Goal: Task Accomplishment & Management: Manage account settings

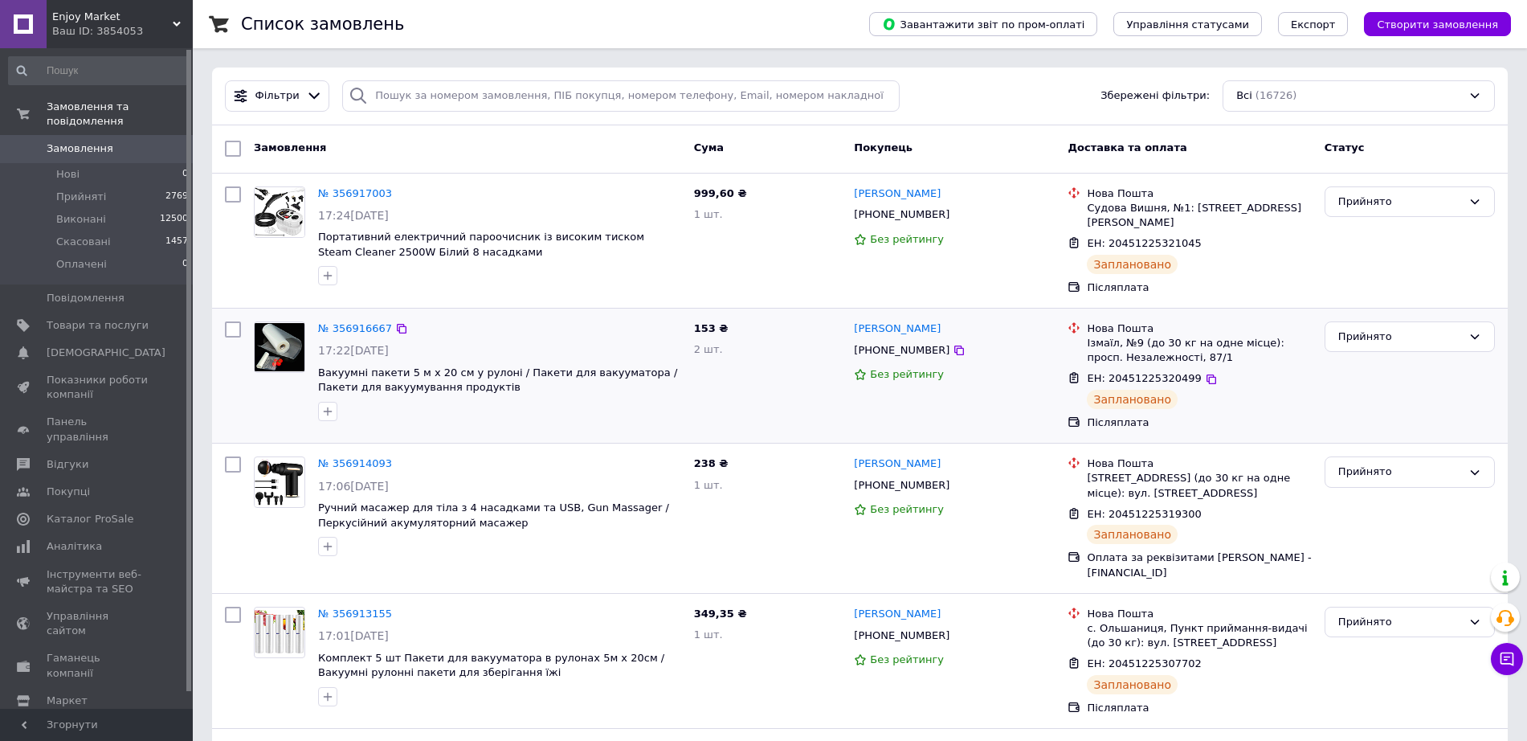
click at [227, 386] on div at bounding box center [233, 375] width 29 height 121
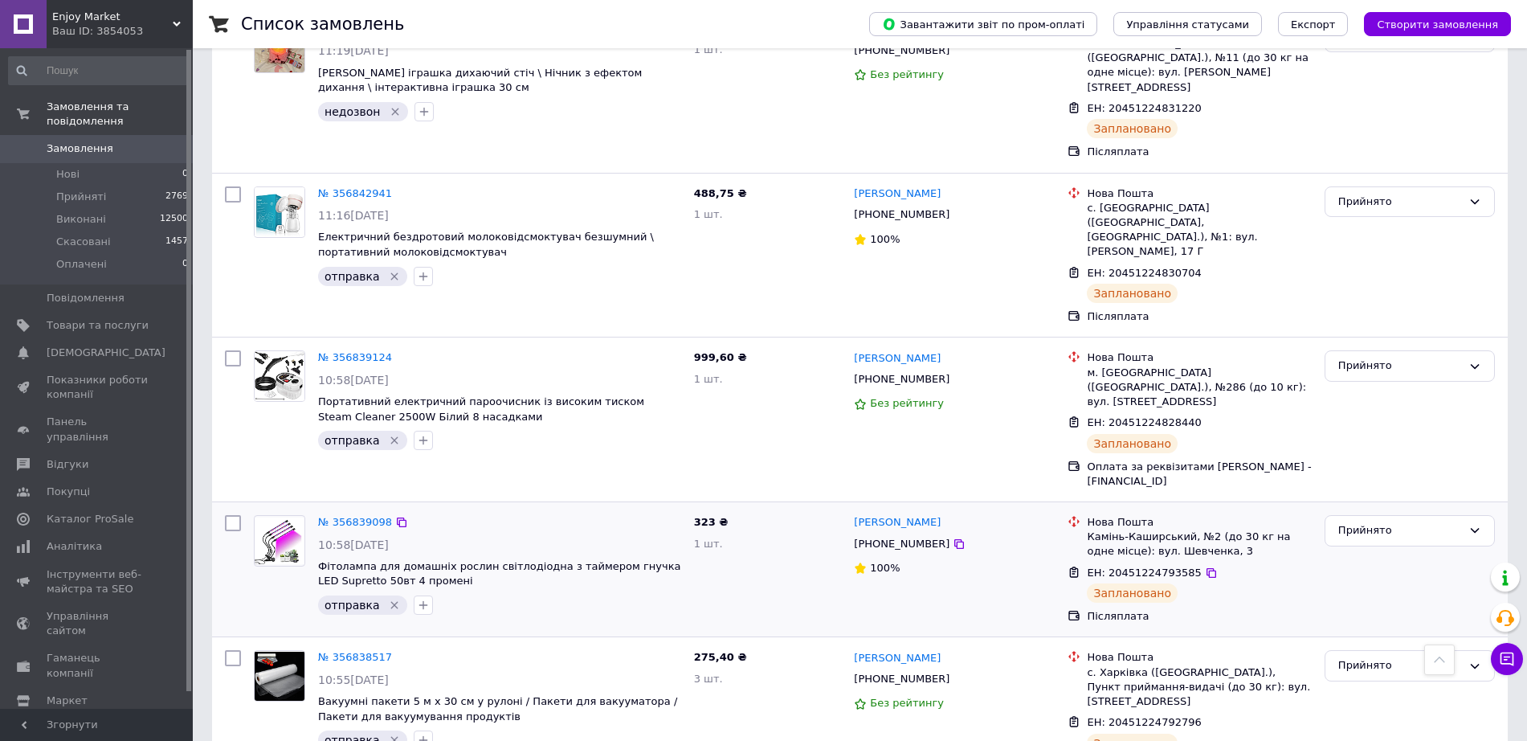
scroll to position [5121, 0]
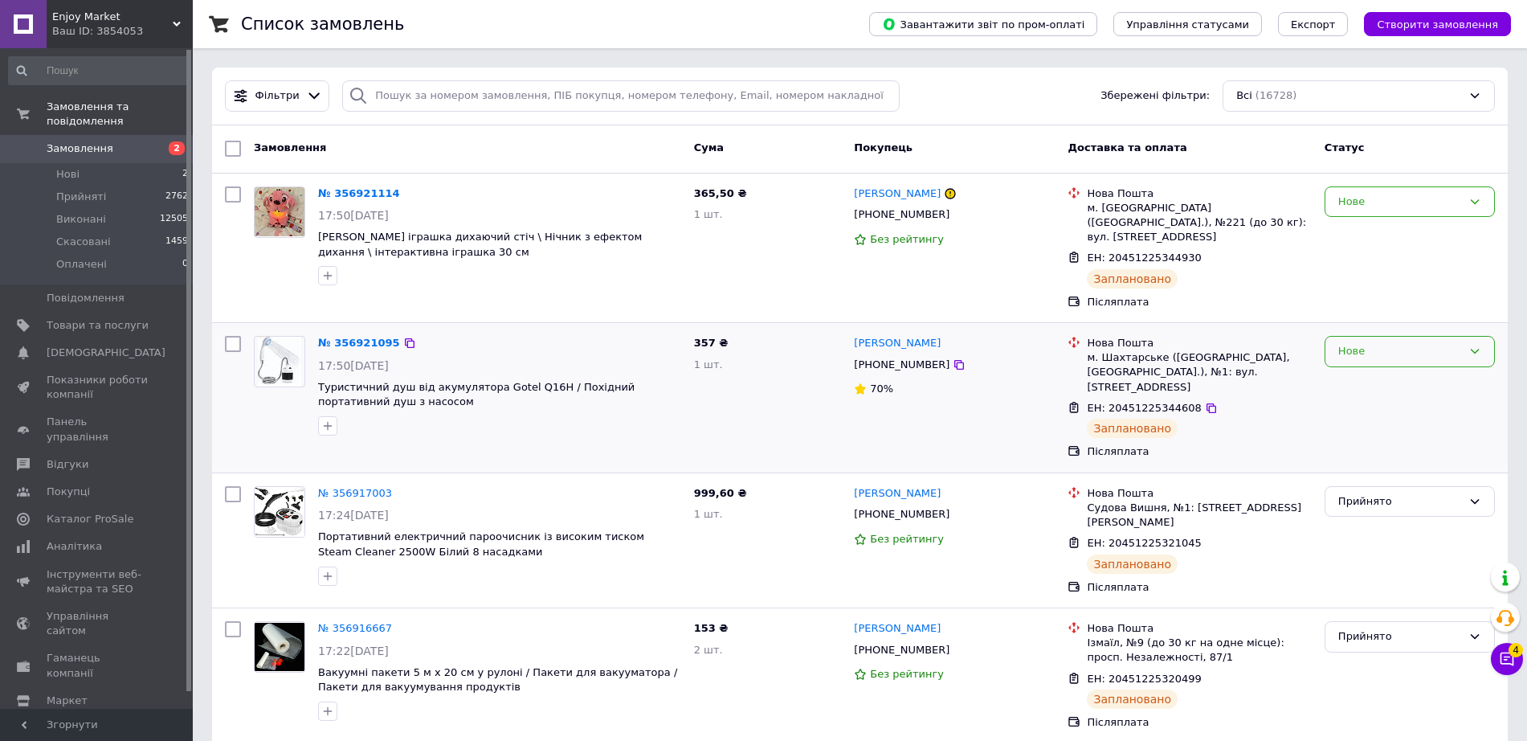
click at [1395, 343] on div "Нове" at bounding box center [1400, 351] width 124 height 17
click at [1381, 373] on li "Прийнято" at bounding box center [1410, 385] width 169 height 30
click at [1373, 219] on div "Нове" at bounding box center [1409, 248] width 183 height 137
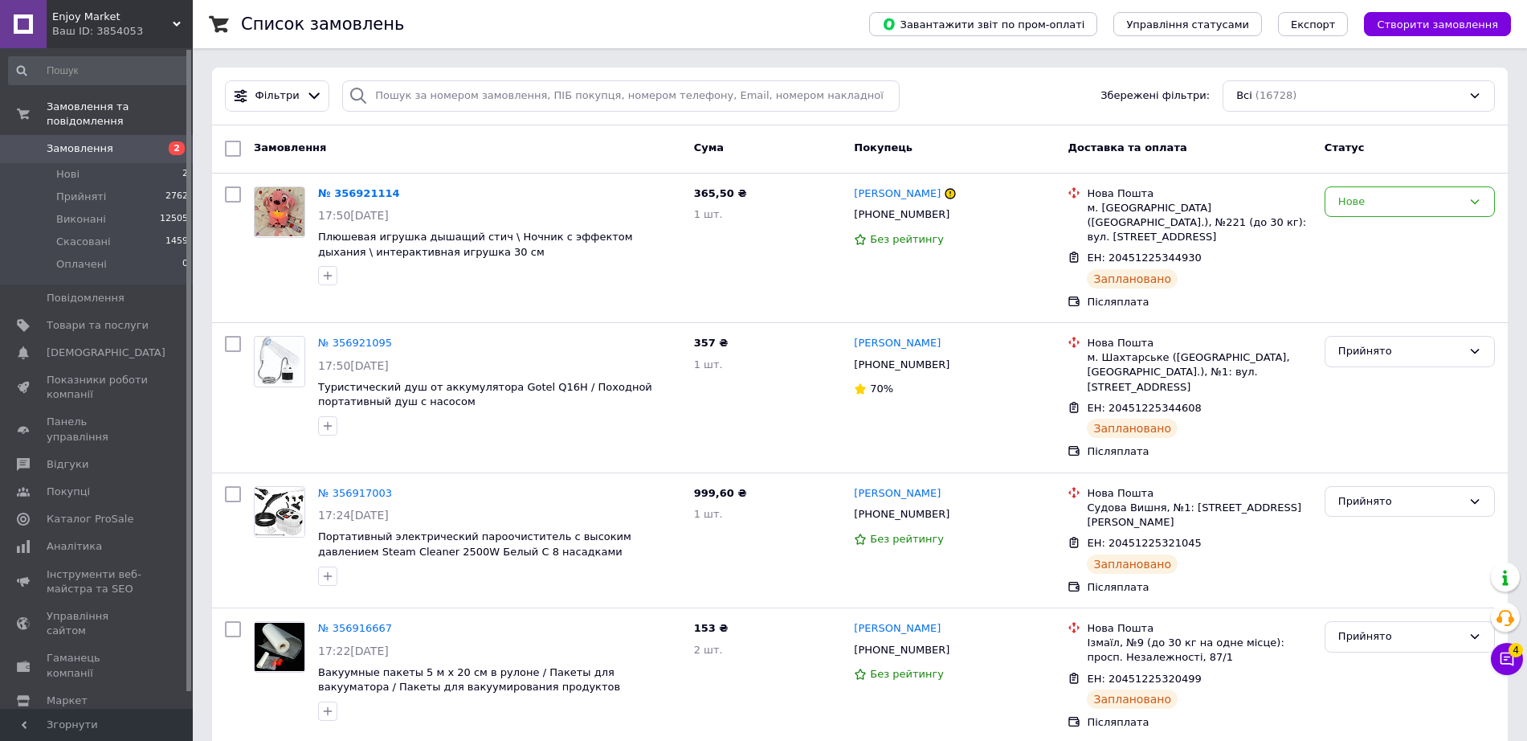
click at [1370, 208] on div "Нове" at bounding box center [1400, 202] width 124 height 17
click at [1369, 224] on li "Прийнято" at bounding box center [1410, 235] width 169 height 30
